Goal: Information Seeking & Learning: Understand process/instructions

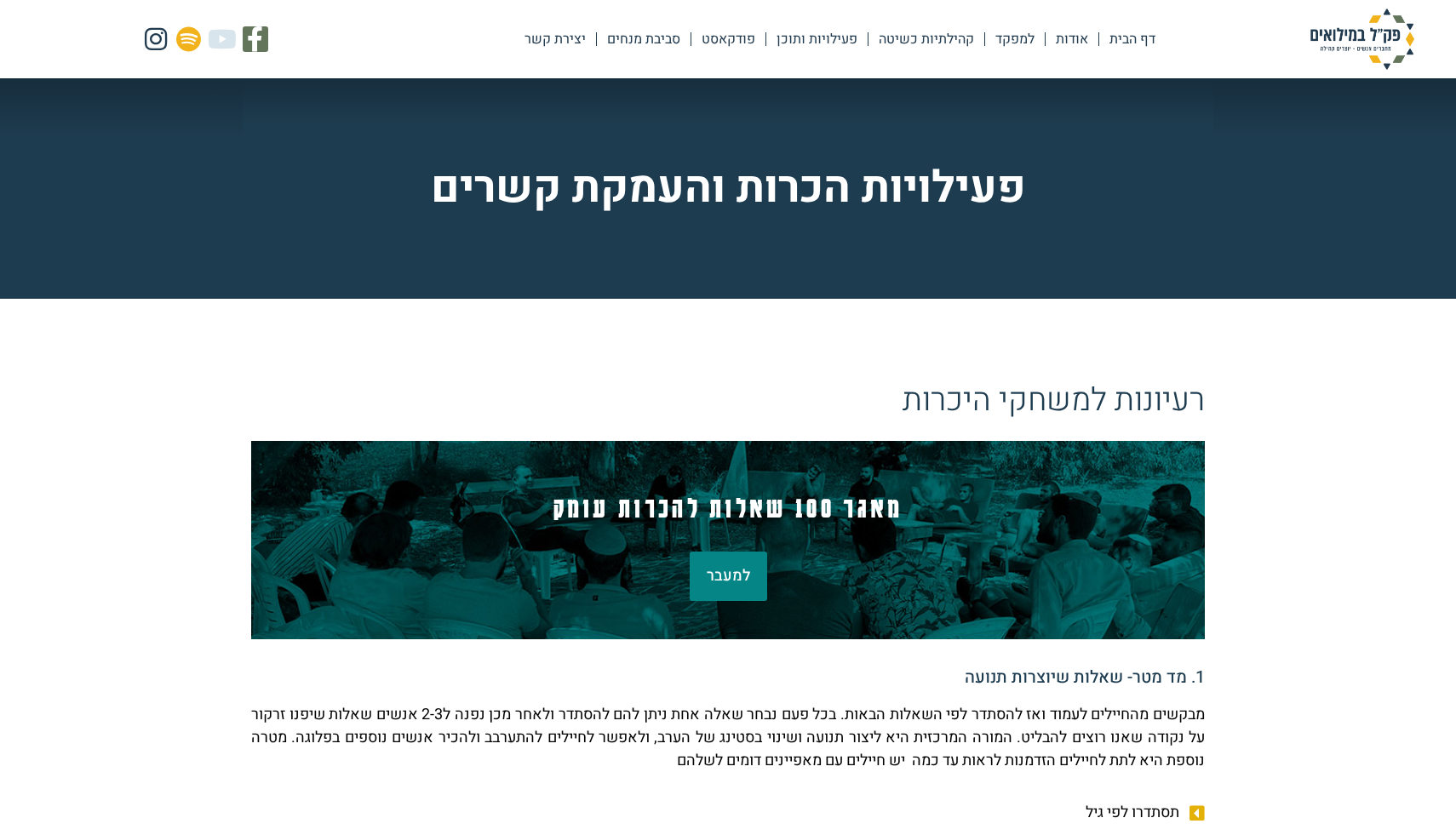
scroll to position [441, 0]
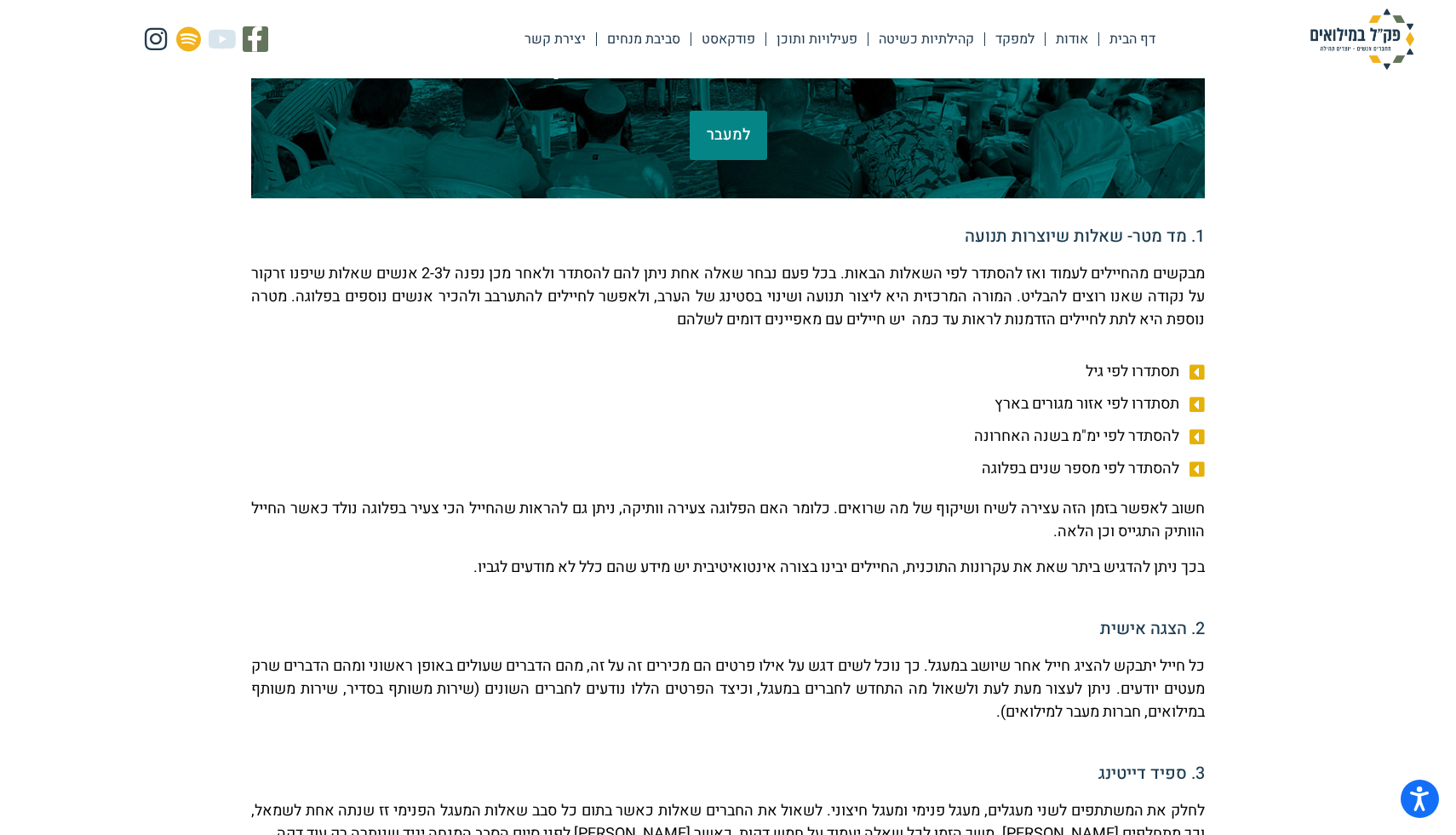
click at [838, 303] on p "מבקשים מהחיילים לעמוד ואז להסתדר לפי השאלות הבאות. בכל פעם נבחר שאלה אחת ניתן ל…" at bounding box center [728, 296] width 954 height 69
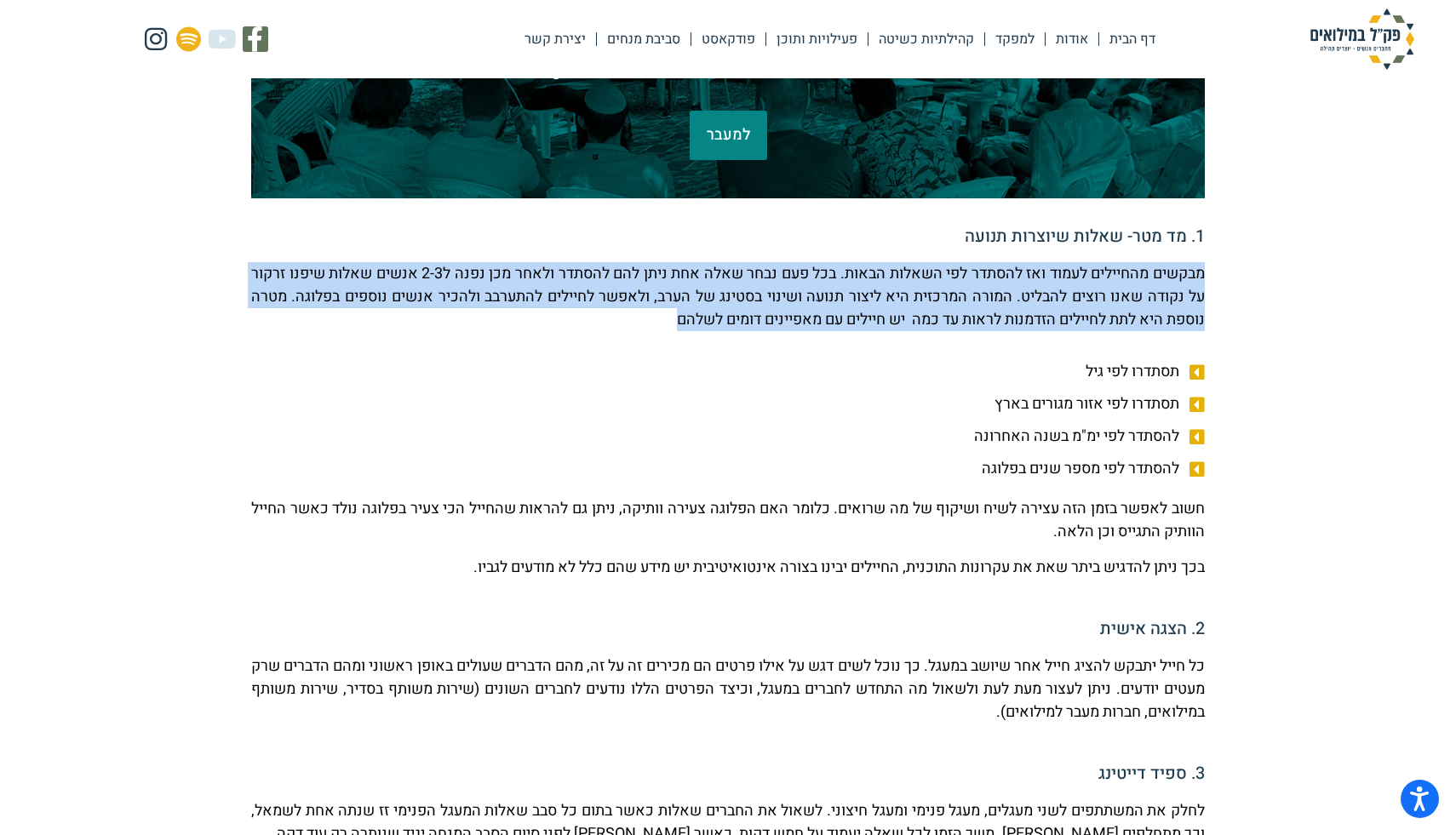
click at [837, 321] on p "מבקשים מהחיילים לעמוד ואז להסתדר לפי השאלות הבאות. בכל פעם נבחר שאלה אחת ניתן ל…" at bounding box center [728, 296] width 954 height 69
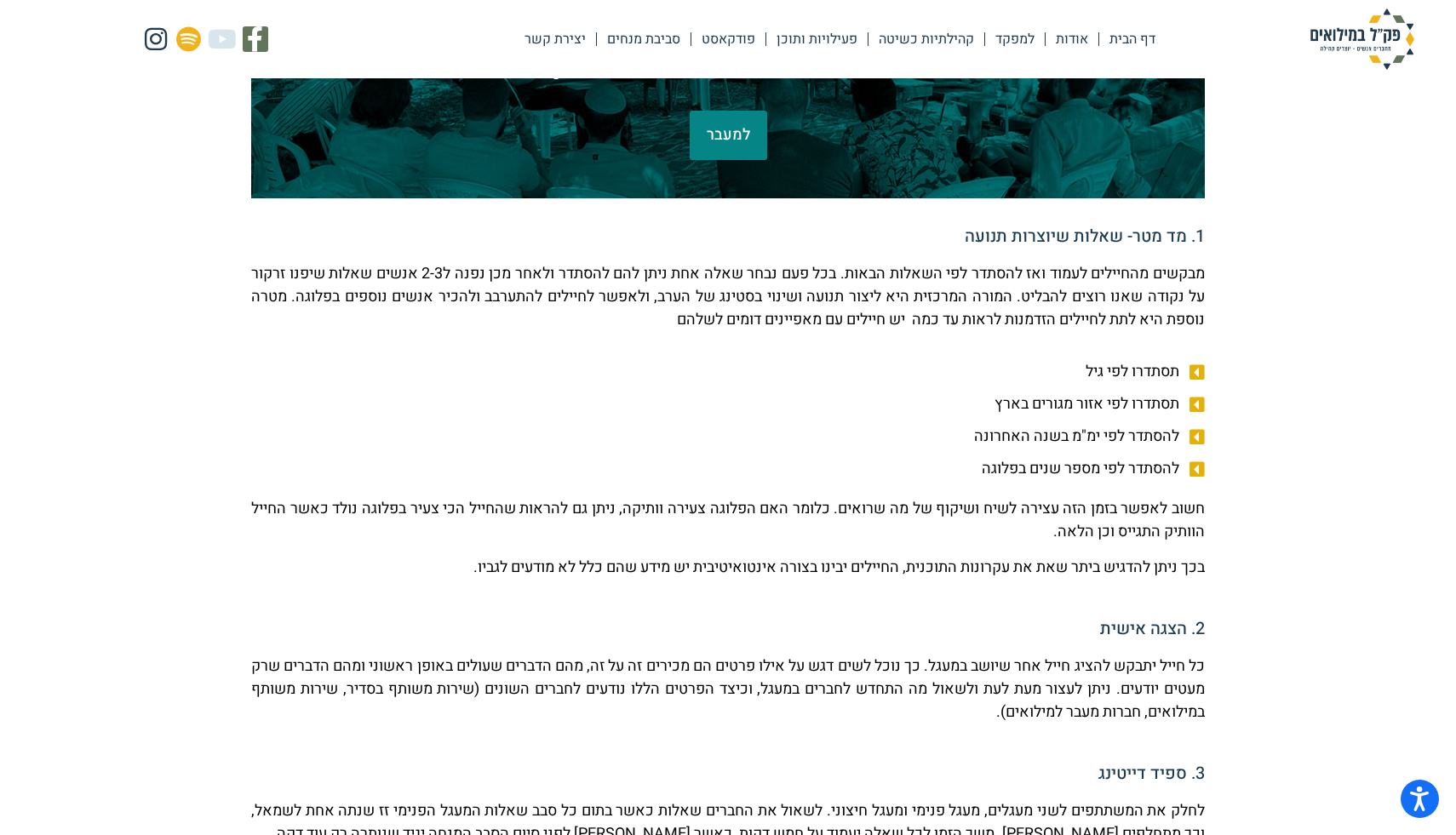
click at [837, 321] on p "מבקשים מהחיילים לעמוד ואז להסתדר לפי השאלות הבאות. בכל פעם נבחר שאלה אחת ניתן ל…" at bounding box center [728, 296] width 954 height 69
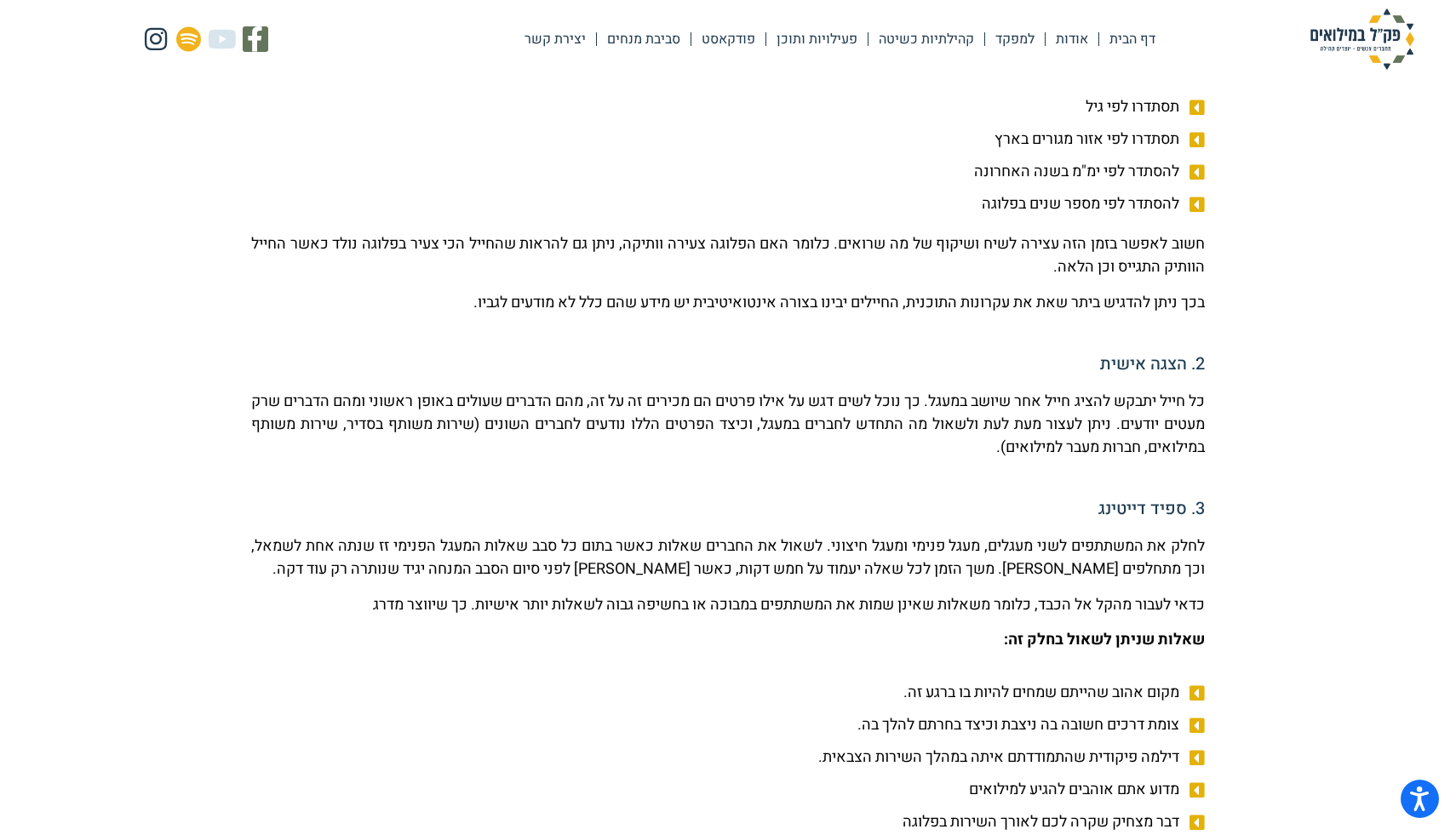
scroll to position [708, 0]
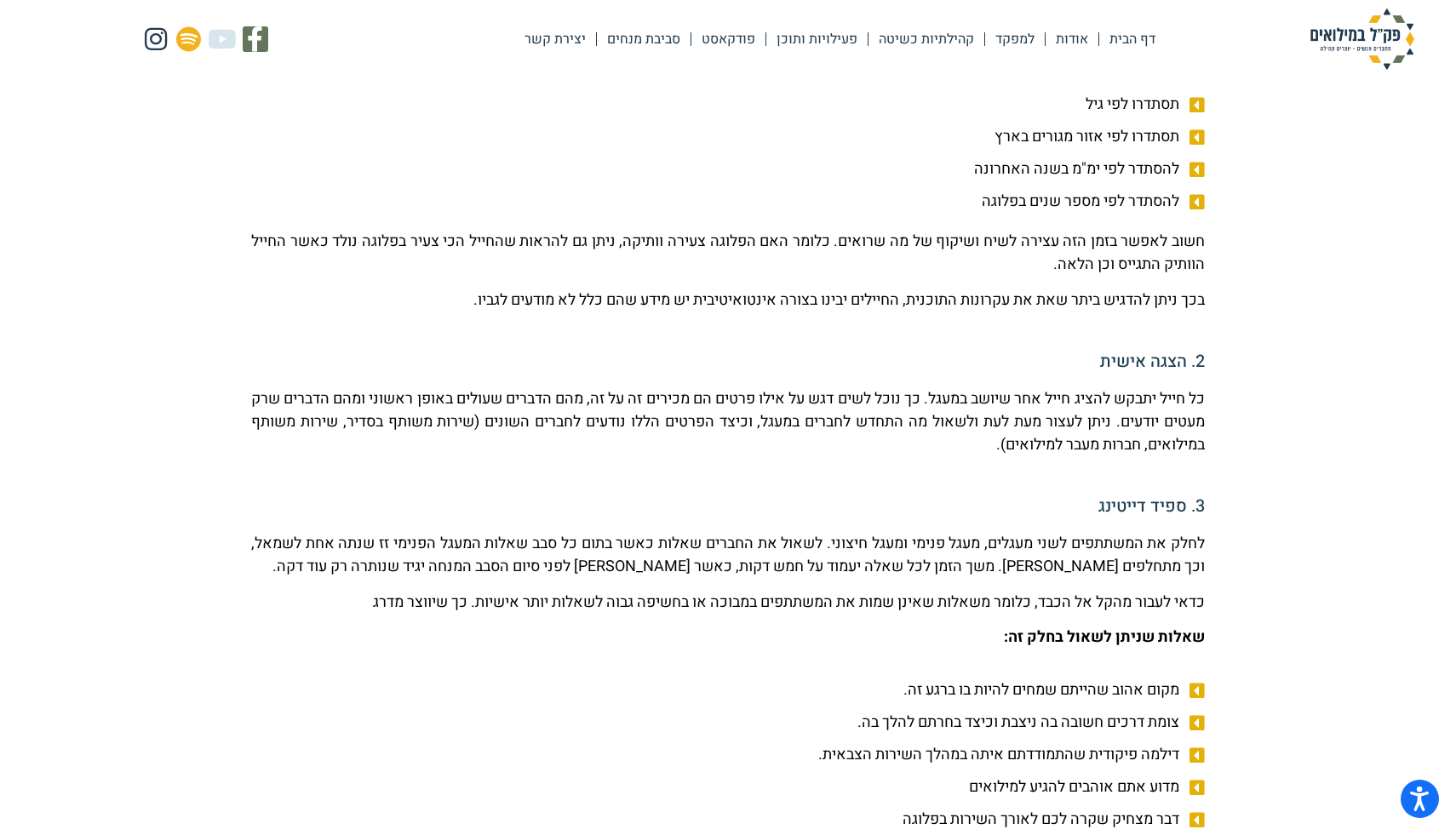
click at [949, 392] on p "כל חייל יתבקש להציג חייל אחר שיושב במעגל. כך נוכל לשים דגש על אילו פרטים הם מכי…" at bounding box center [728, 422] width 954 height 69
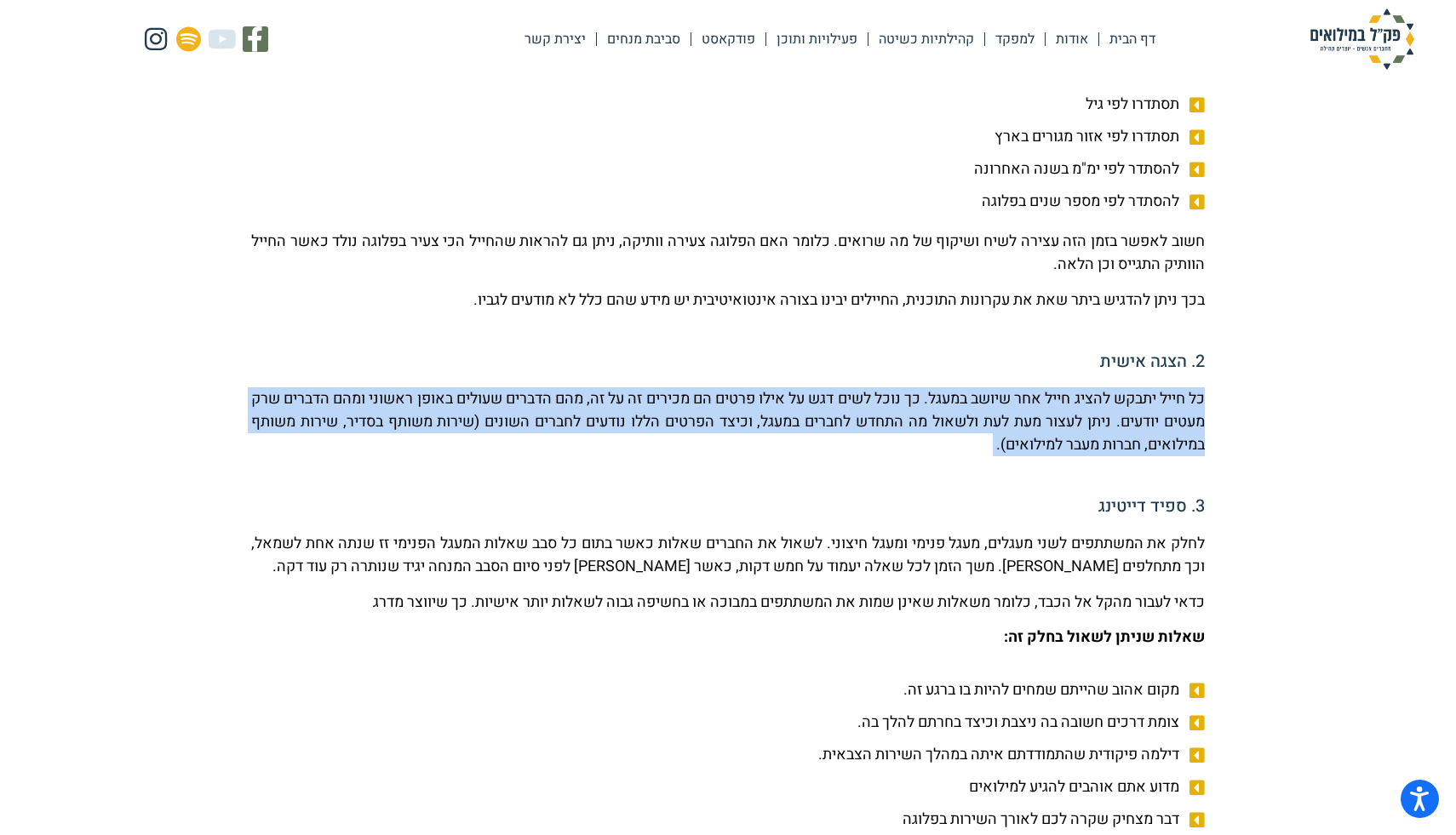
click at [945, 428] on p "כל חייל יתבקש להציג חייל אחר שיושב במעגל. כך נוכל לשים דגש על אילו פרטים הם מכי…" at bounding box center [728, 422] width 954 height 69
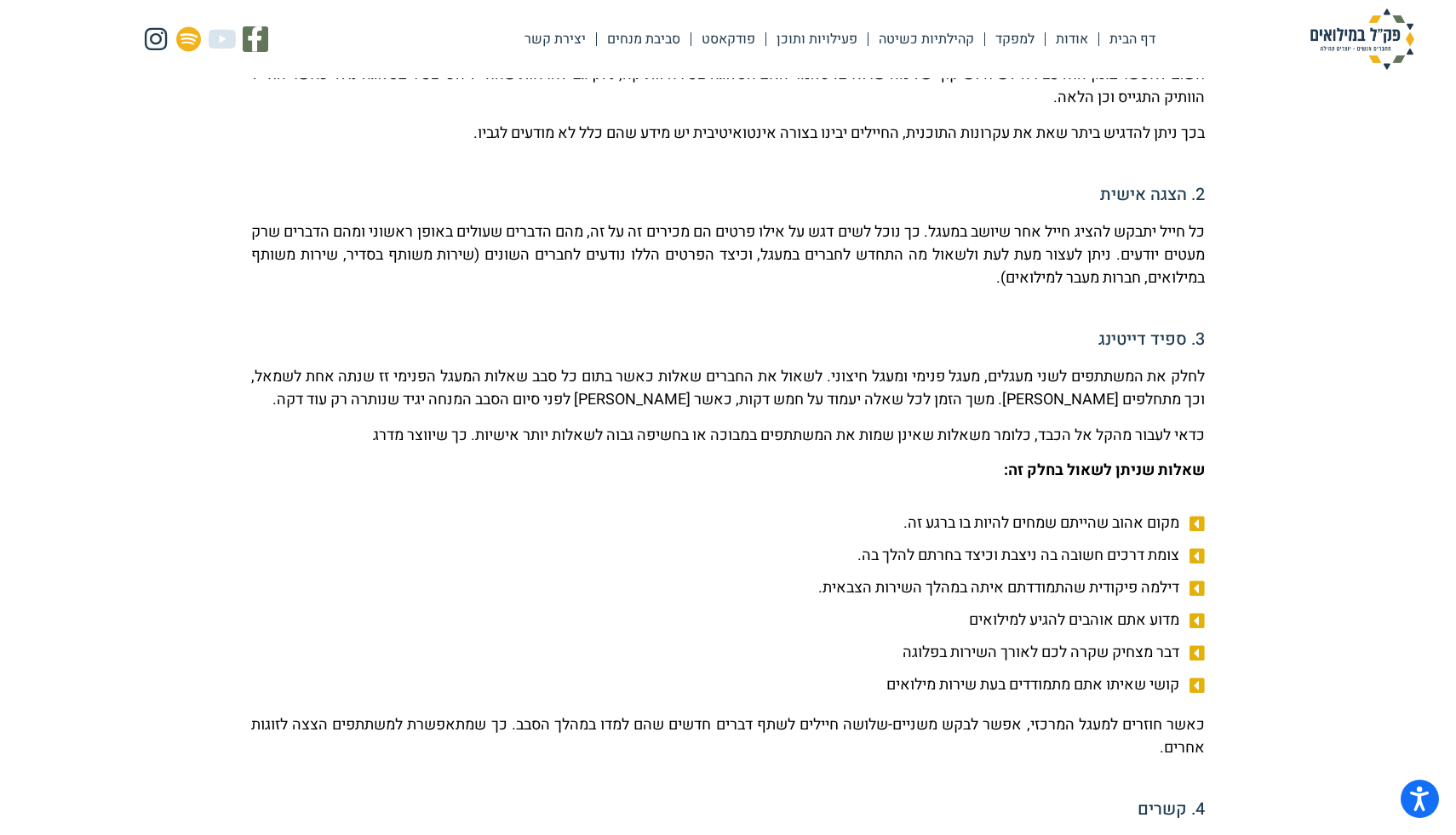
scroll to position [894, 0]
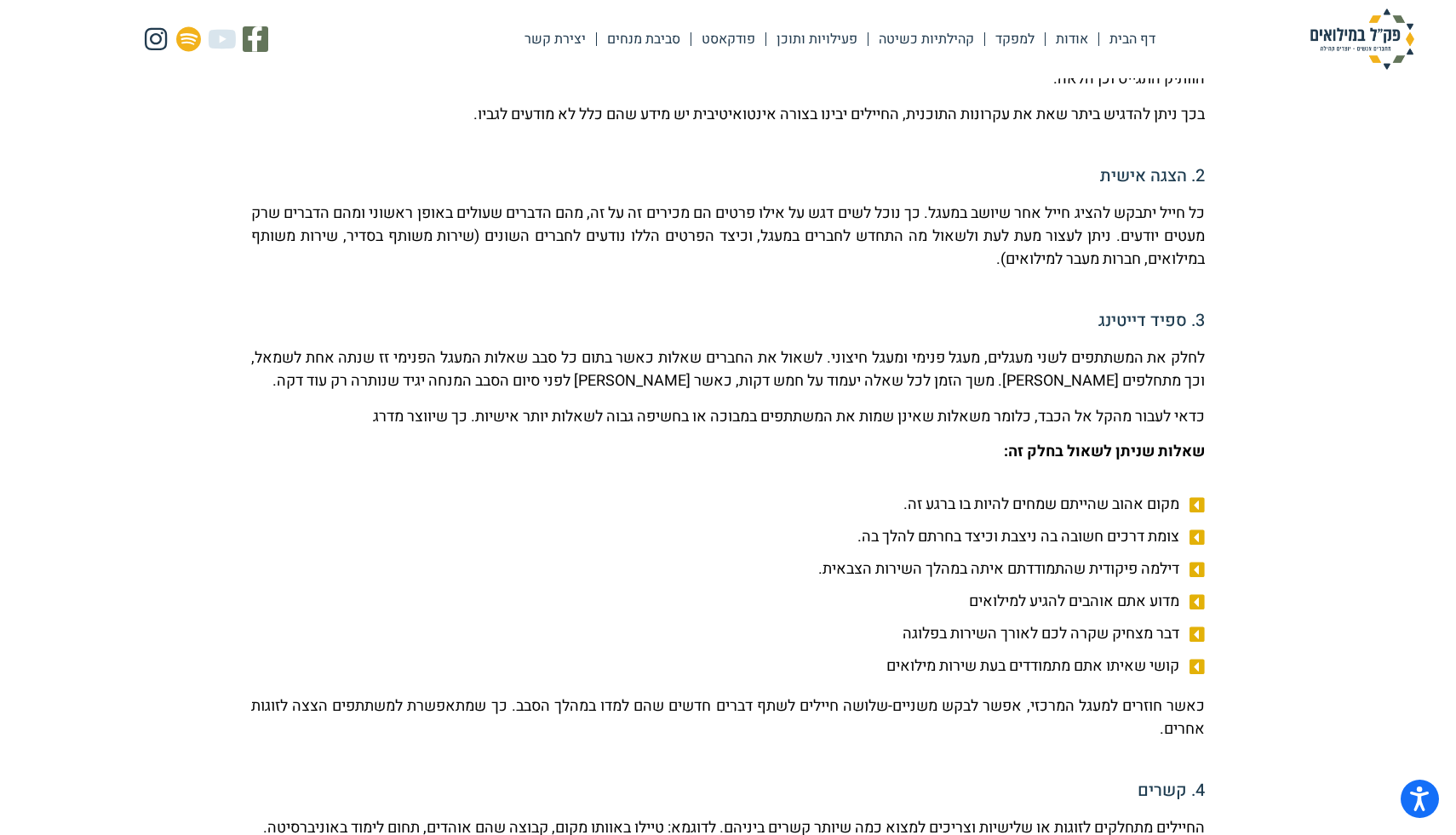
click at [942, 374] on p "לחלק את המשתתפים לשני מעגלים, מעגל פנימי ומעגל חיצוני. לשאול את החברים שאלות כא…" at bounding box center [728, 369] width 954 height 46
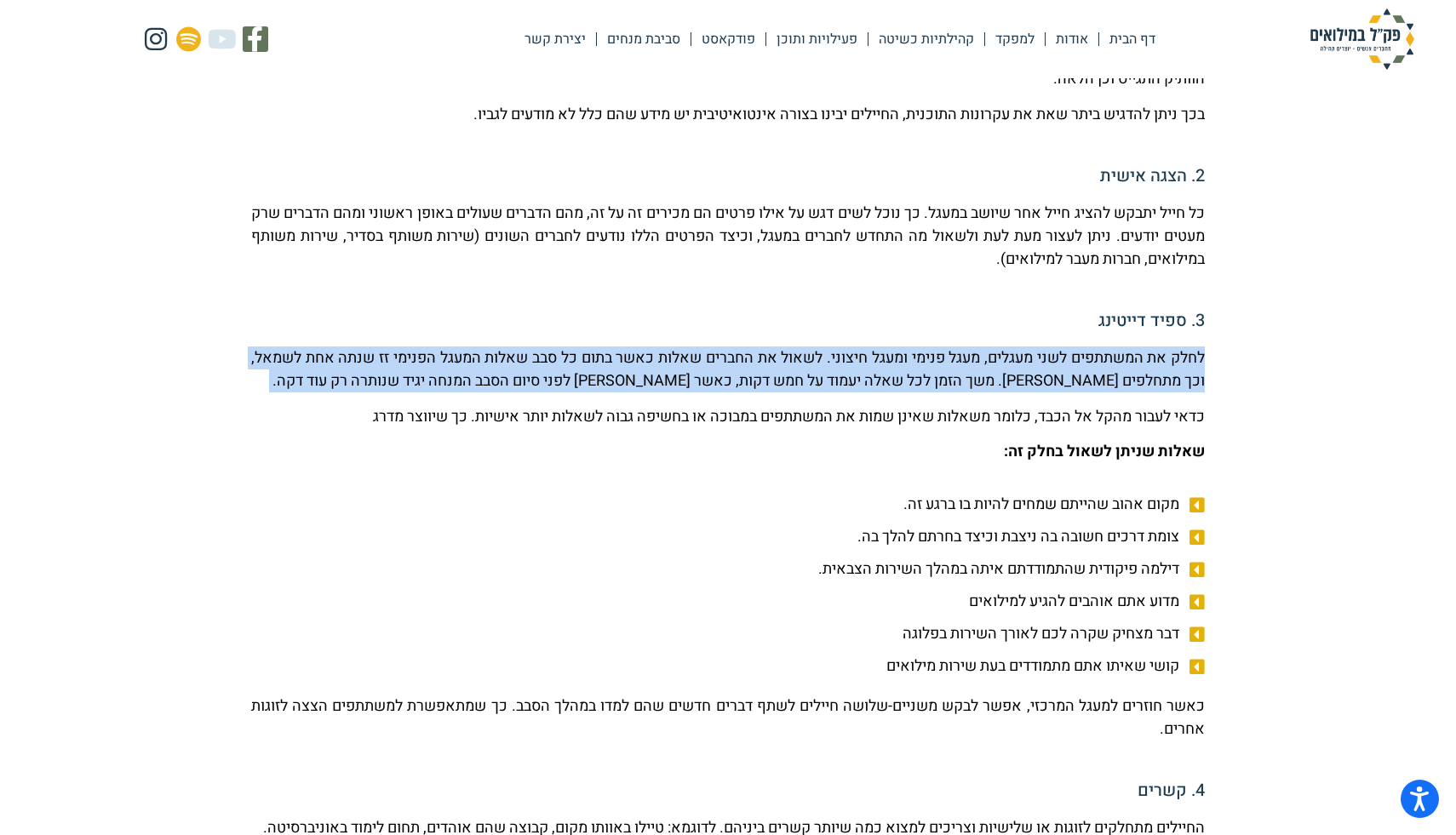
click at [950, 388] on p "לחלק את המשתתפים לשני מעגלים, מעגל פנימי ומעגל חיצוני. לשאול את החברים שאלות כא…" at bounding box center [728, 369] width 954 height 46
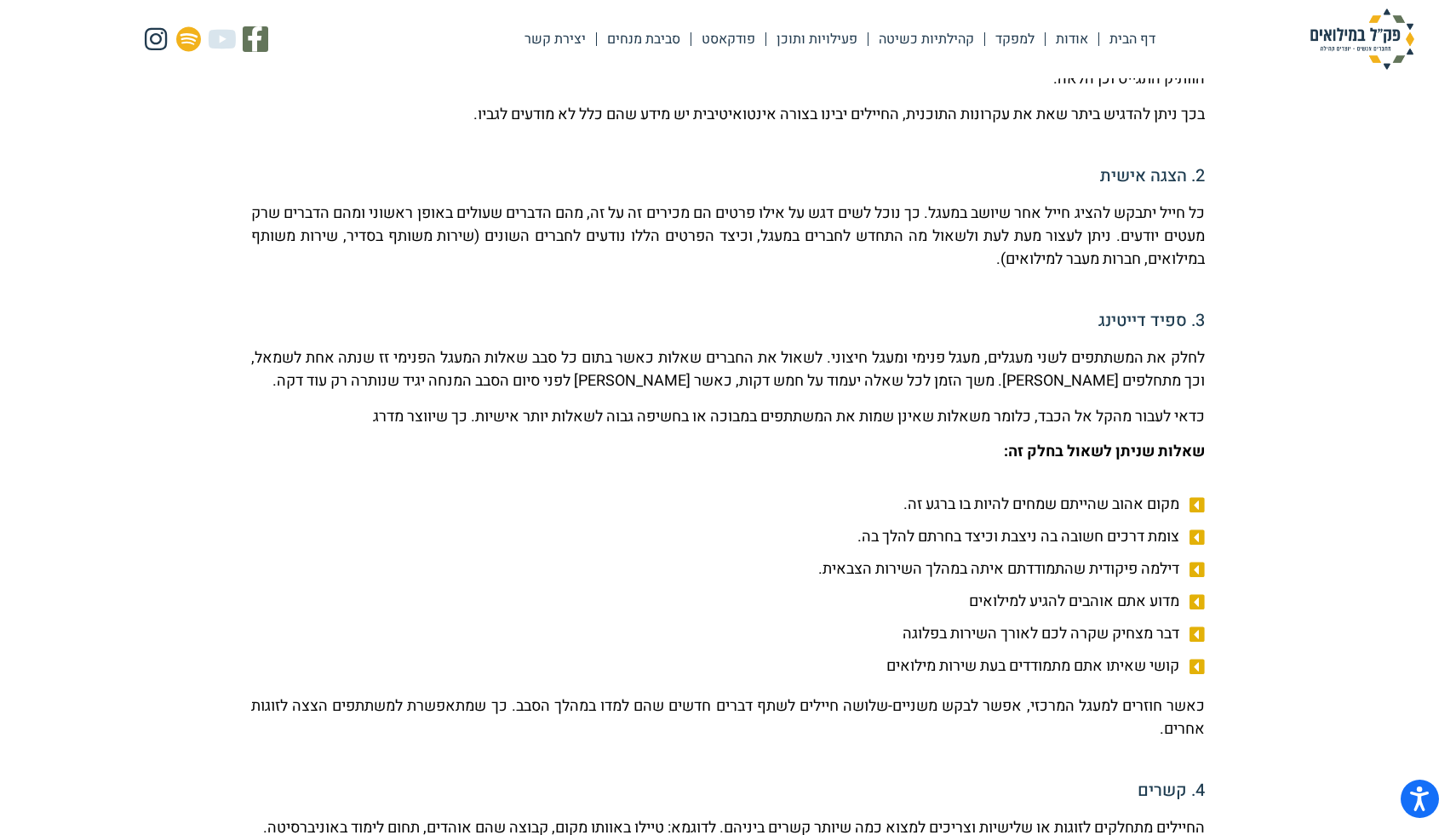
click at [950, 388] on p "לחלק את המשתתפים לשני מעגלים, מעגל פנימי ומעגל חיצוני. לשאול את החברים שאלות כא…" at bounding box center [728, 369] width 954 height 46
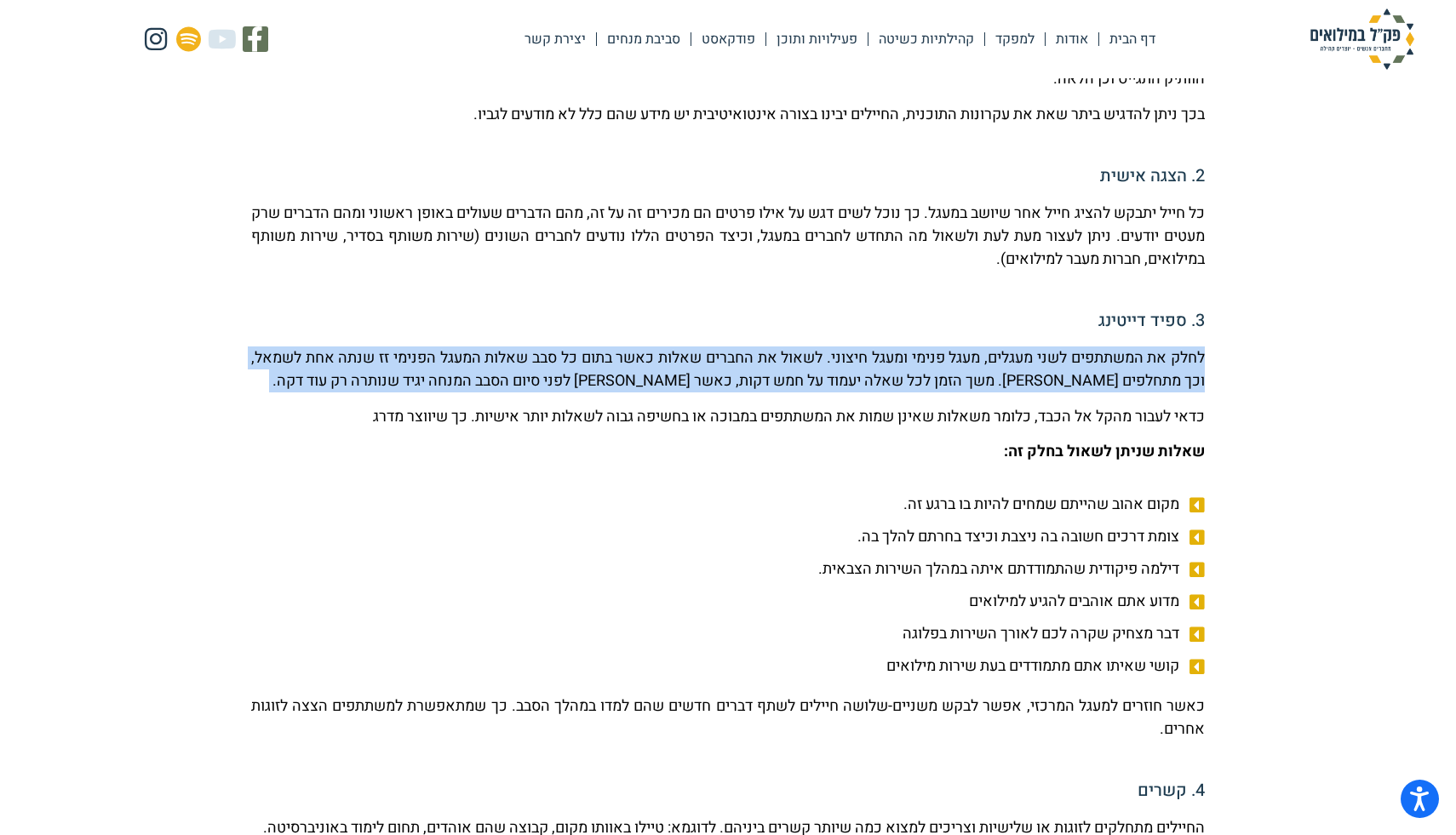
click at [950, 388] on p "לחלק את המשתתפים לשני מעגלים, מעגל פנימי ומעגל חיצוני. לשאול את החברים שאלות כא…" at bounding box center [728, 369] width 954 height 46
click at [942, 423] on p "כדאי לעבור מהקל אל הכבד, כלומר משאלות שאינן שמות את המשתתפים במבוכה או בחשיפה ג…" at bounding box center [728, 416] width 954 height 23
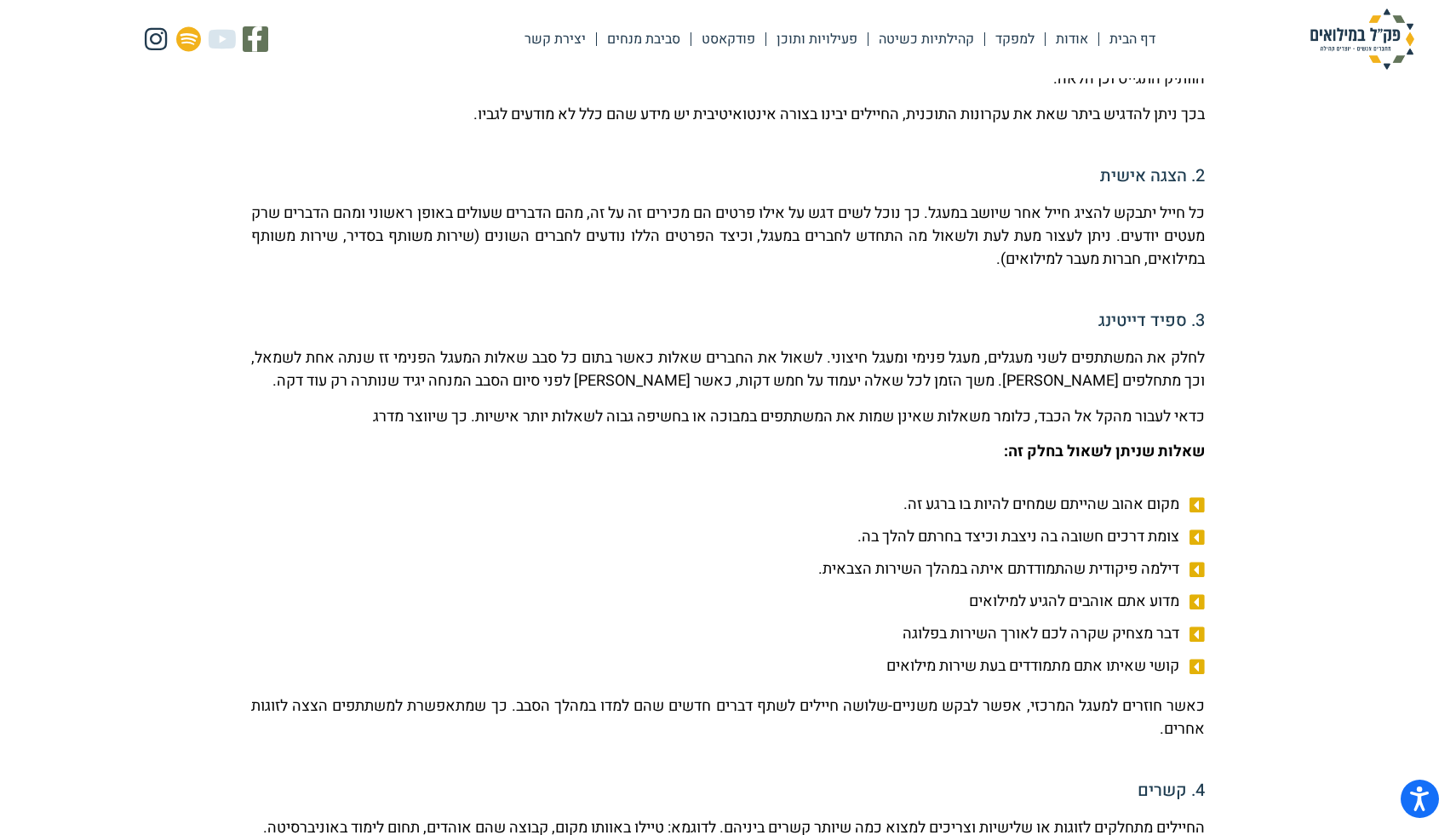
click at [942, 400] on div "לחלק את המשתתפים לשני מעגלים, מעגל פנימי ומעגל חיצוני. לשאול את החברים שאלות כא…" at bounding box center [728, 404] width 954 height 117
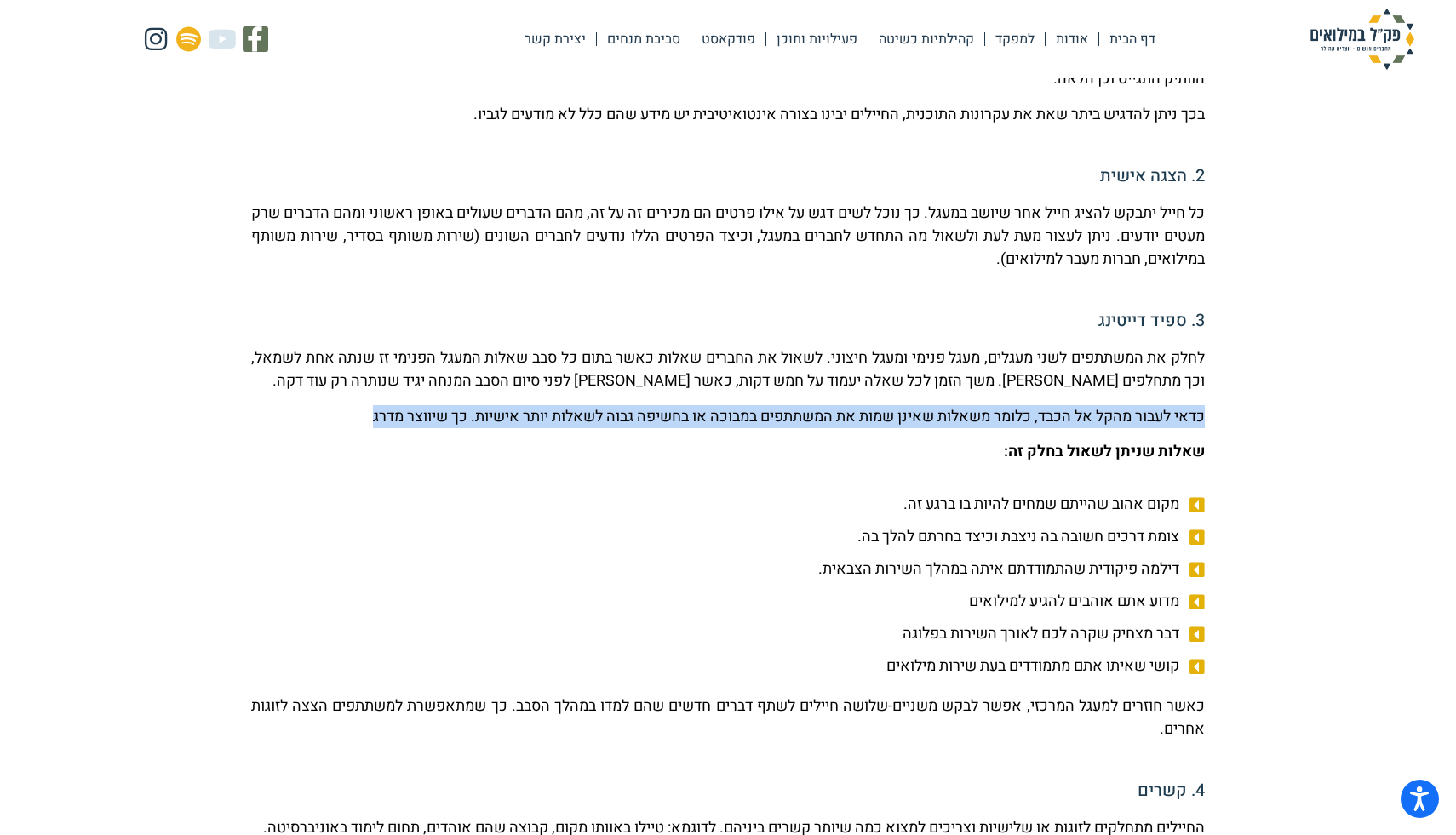
click at [942, 427] on p "כדאי לעבור מהקל אל הכבד, כלומר משאלות שאינן שמות את המשתתפים במבוכה או בחשיפה ג…" at bounding box center [728, 416] width 954 height 23
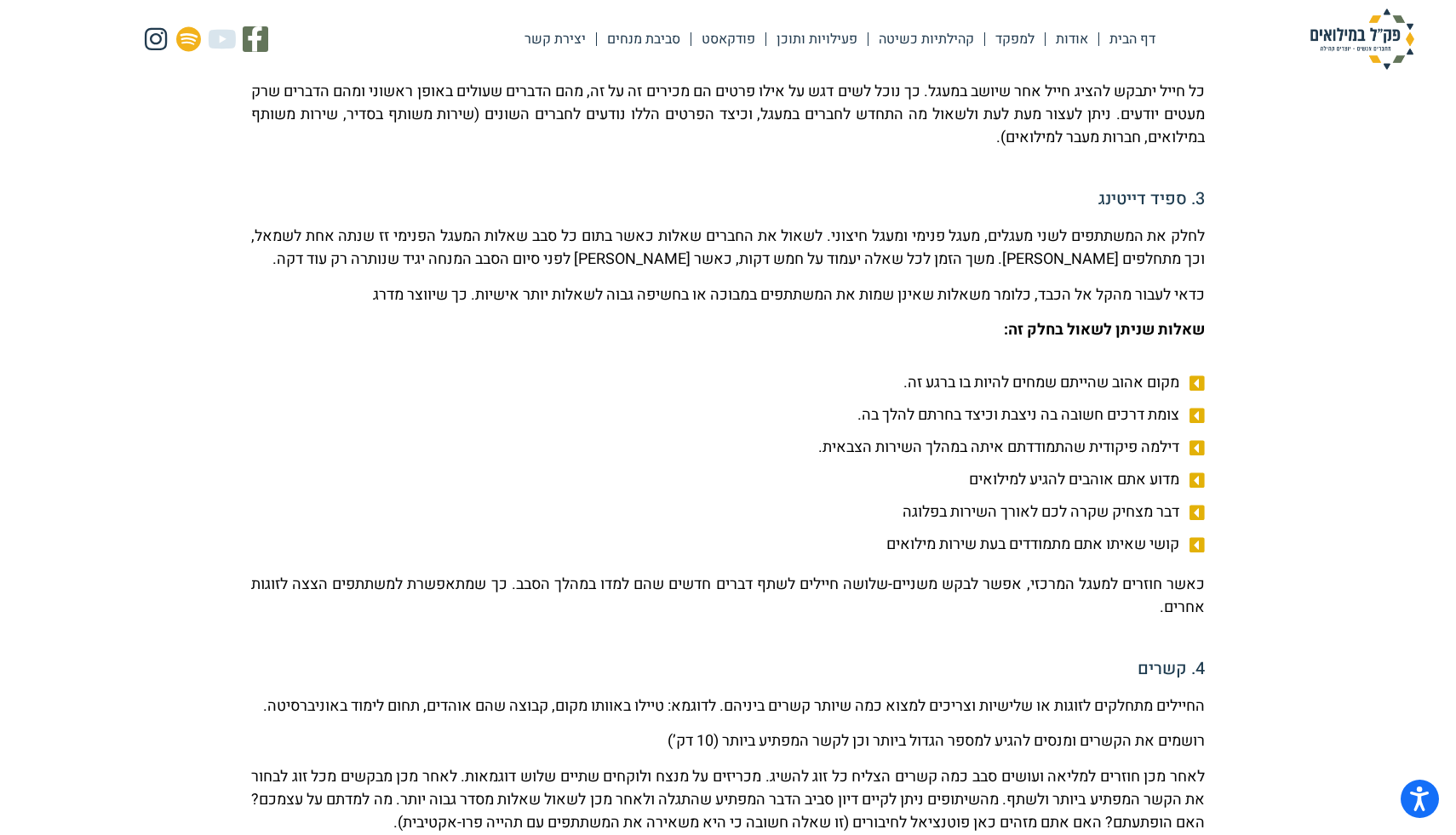
scroll to position [1021, 0]
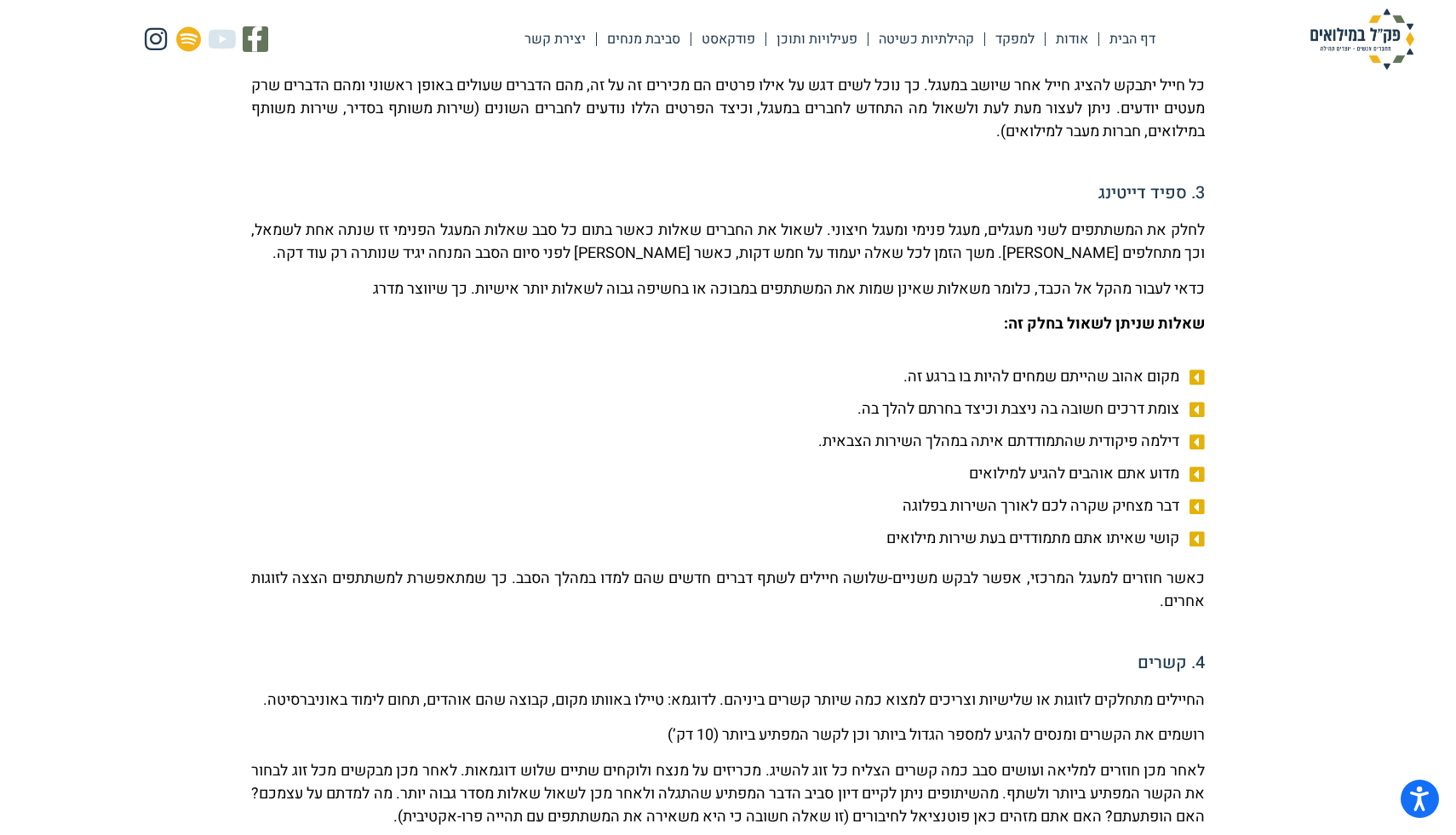
click at [936, 386] on span "מקום אהוב שהייתם שמחים להיות בו ברגע זה." at bounding box center [1043, 377] width 280 height 23
click at [929, 435] on span "דילמה פיקודית שהתמודדתם איתה במהלך השירות הצבאית." at bounding box center [1001, 441] width 366 height 23
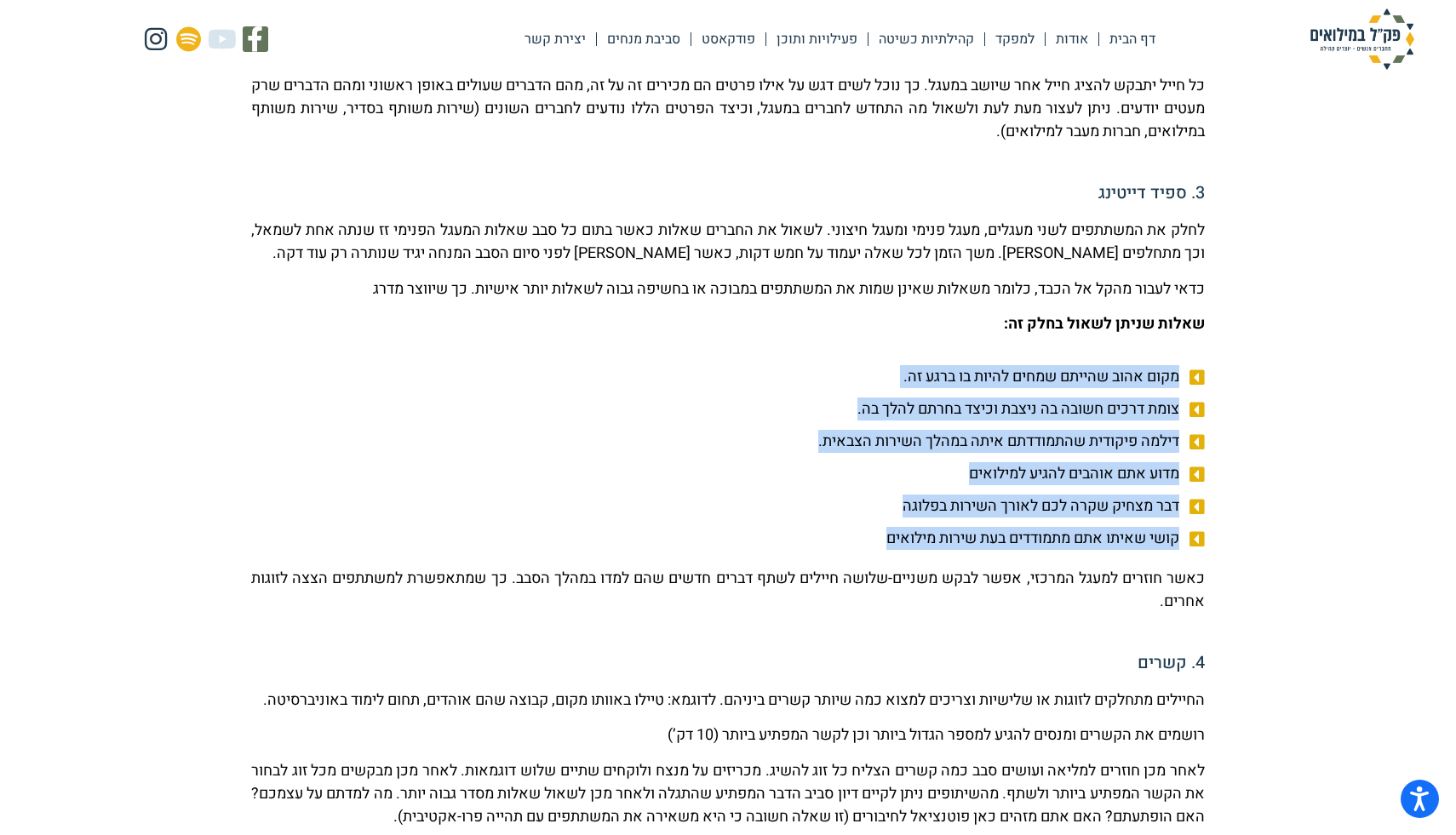
drag, startPoint x: 864, startPoint y: 528, endPoint x: 1197, endPoint y: 348, distance: 378.5
